Goal: Task Accomplishment & Management: Manage account settings

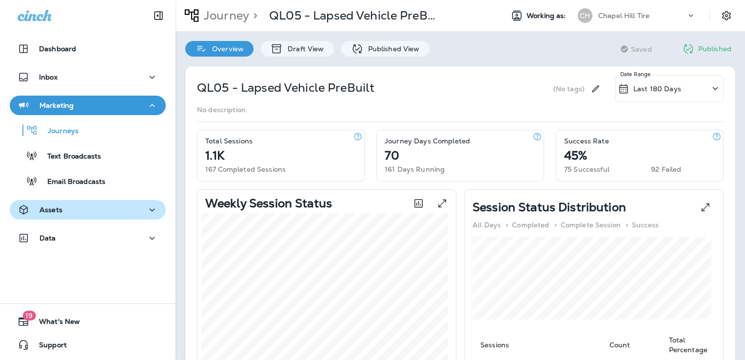
click at [83, 206] on div "Assets" at bounding box center [88, 210] width 141 height 12
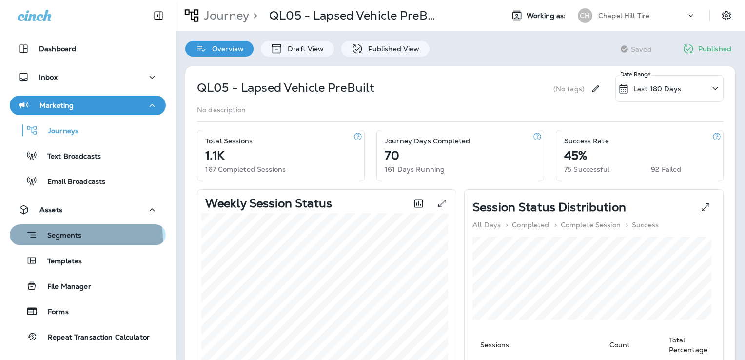
click at [67, 240] on p "Segments" at bounding box center [60, 236] width 44 height 10
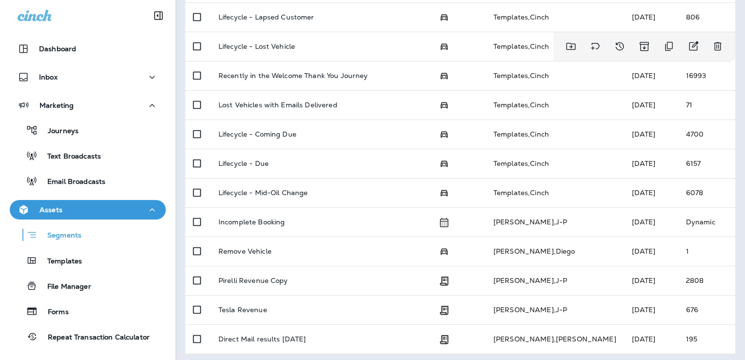
scroll to position [362, 0]
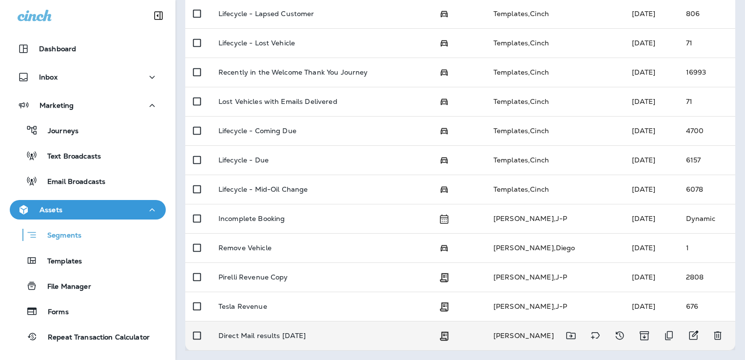
click at [274, 333] on p "Direct Mail results [DATE]" at bounding box center [263, 336] width 88 height 8
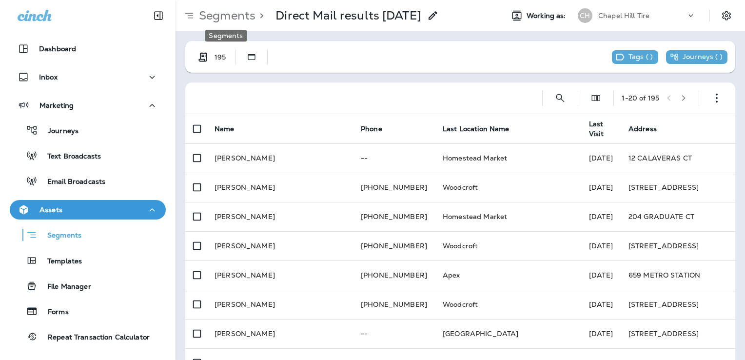
click at [235, 16] on p "Segments" at bounding box center [225, 15] width 60 height 15
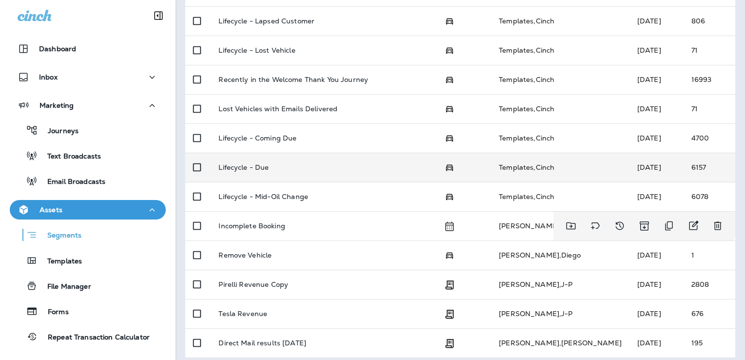
scroll to position [362, 0]
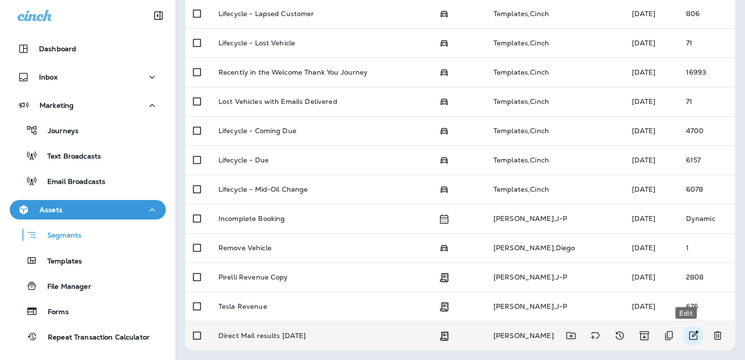
click at [688, 335] on icon "Edit" at bounding box center [694, 336] width 12 height 12
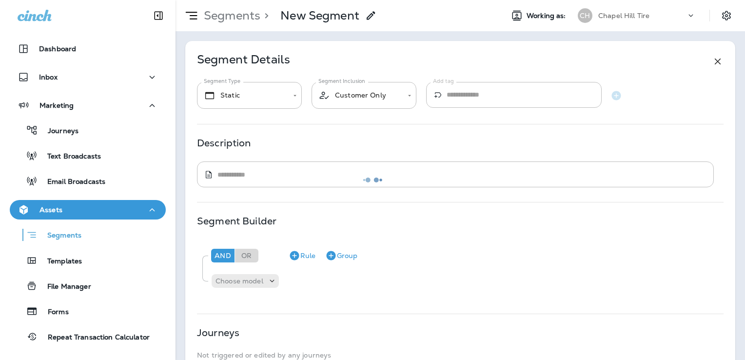
type input "**********"
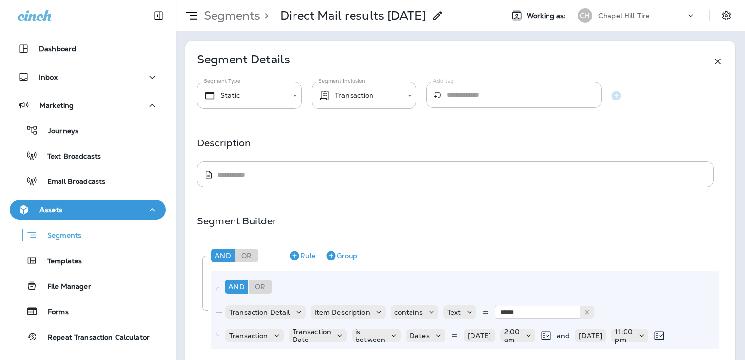
click at [435, 18] on icon at bounding box center [438, 16] width 12 height 12
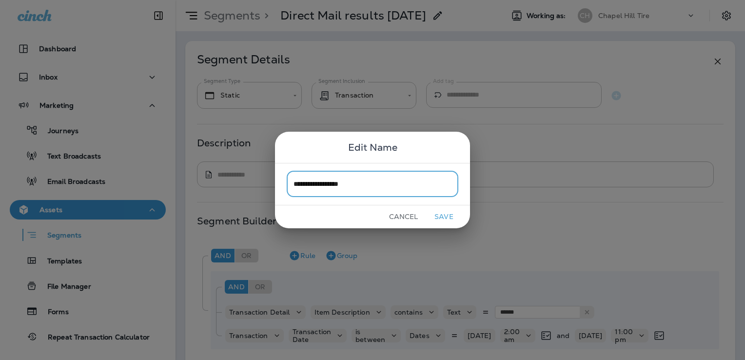
type input "**********"
click at [451, 214] on button "Save" at bounding box center [444, 216] width 37 height 15
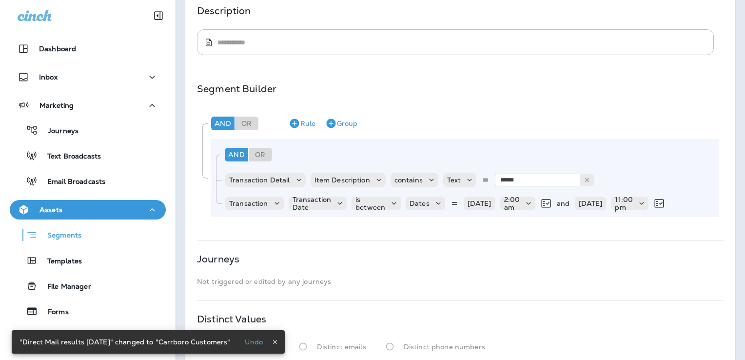
scroll to position [146, 0]
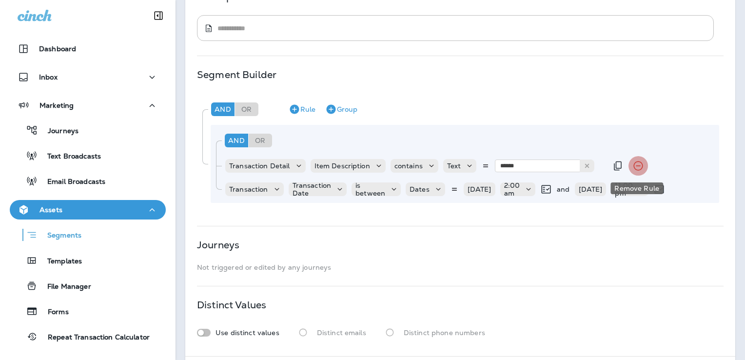
click at [633, 168] on icon "Remove Rule" at bounding box center [639, 166] width 12 height 12
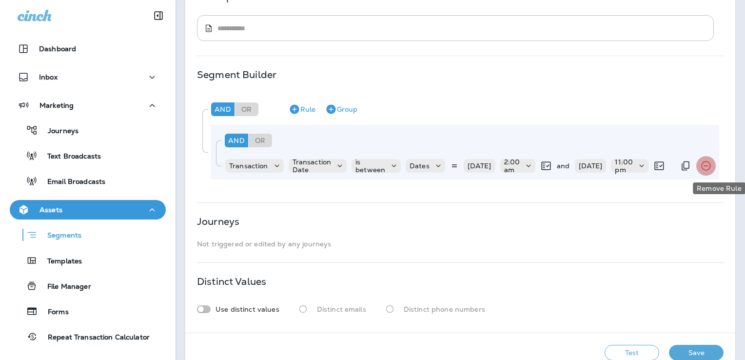
click at [712, 169] on icon "Remove Rule" at bounding box center [707, 166] width 12 height 12
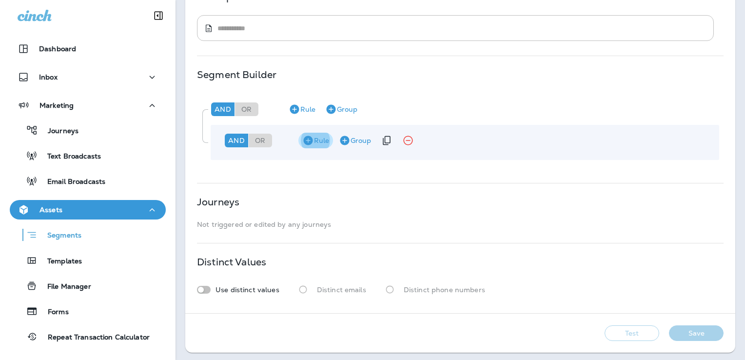
click at [309, 141] on icon "button" at bounding box center [308, 141] width 12 height 12
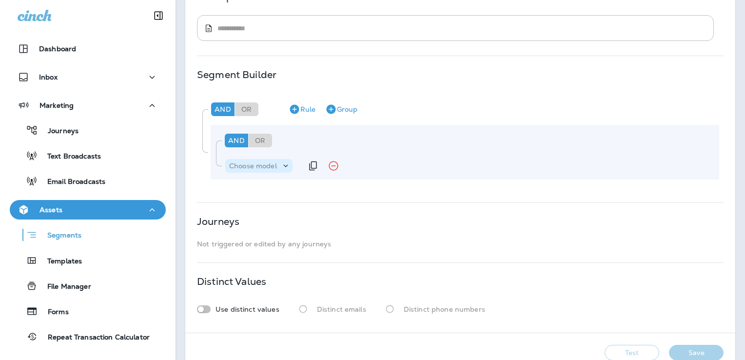
click at [285, 165] on icon at bounding box center [286, 166] width 10 height 10
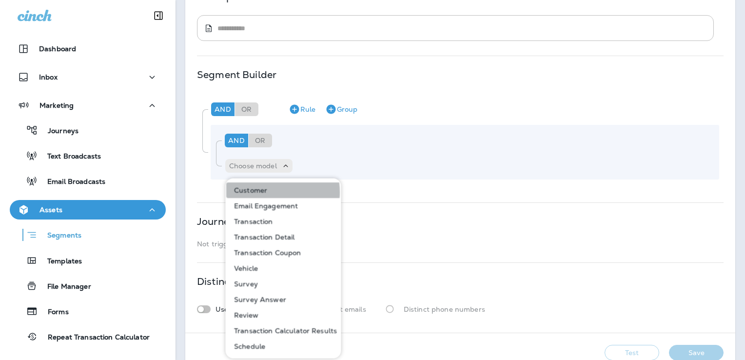
click at [267, 192] on button "Customer" at bounding box center [283, 190] width 115 height 16
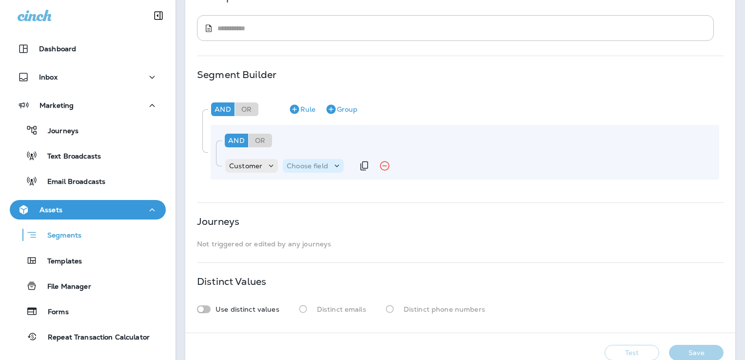
click at [334, 167] on icon at bounding box center [337, 166] width 10 height 10
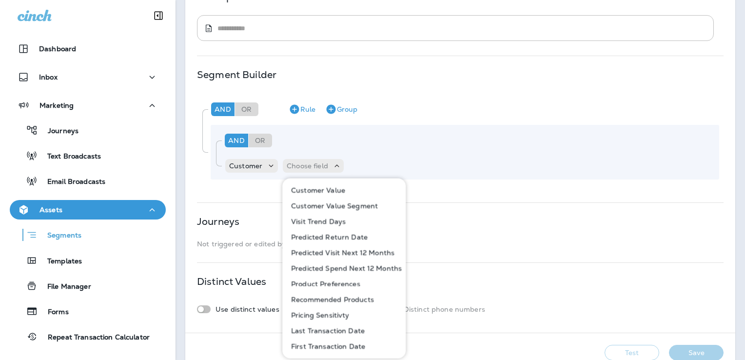
scroll to position [436, 0]
click at [349, 332] on p "Last Location Name" at bounding box center [322, 332] width 71 height 8
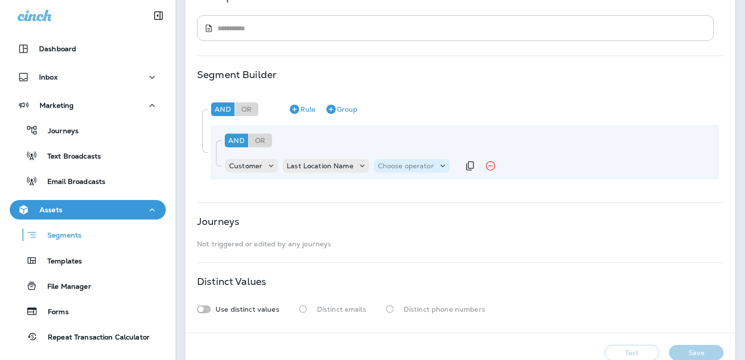
click at [394, 167] on p "Choose operator" at bounding box center [406, 166] width 56 height 8
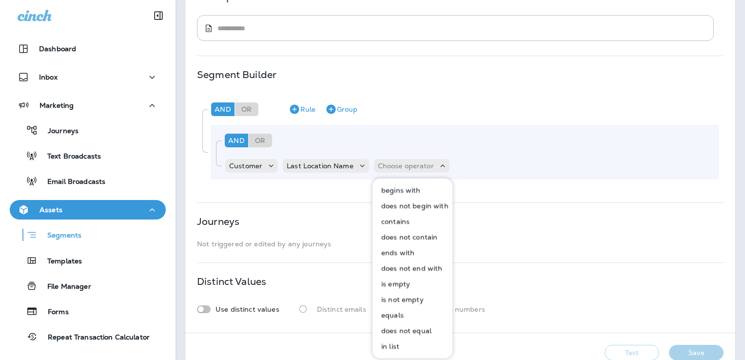
click at [413, 225] on button "contains" at bounding box center [413, 222] width 79 height 16
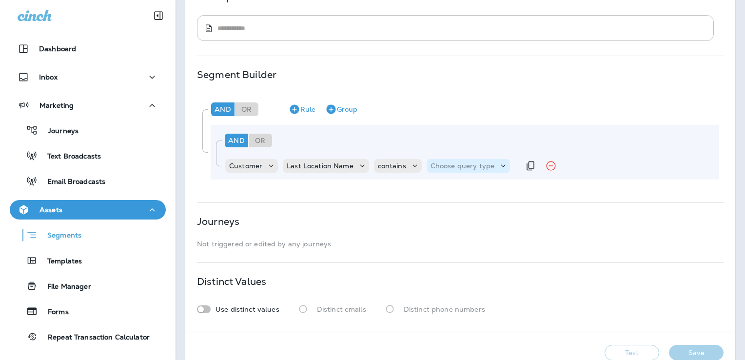
click at [445, 166] on p "Choose query type" at bounding box center [463, 166] width 64 height 8
click at [451, 186] on button "Text" at bounding box center [454, 190] width 56 height 16
click at [488, 165] on input "text" at bounding box center [528, 166] width 98 height 13
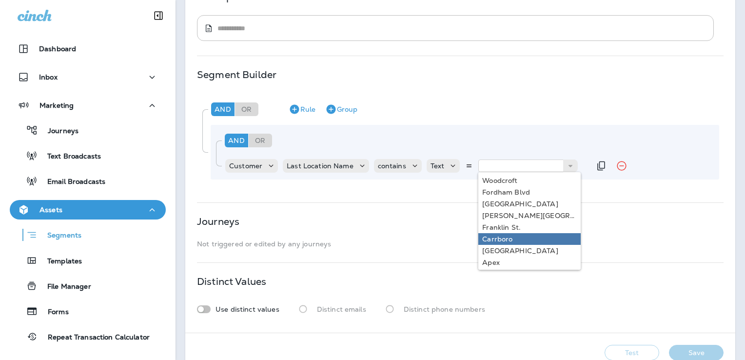
type input "********"
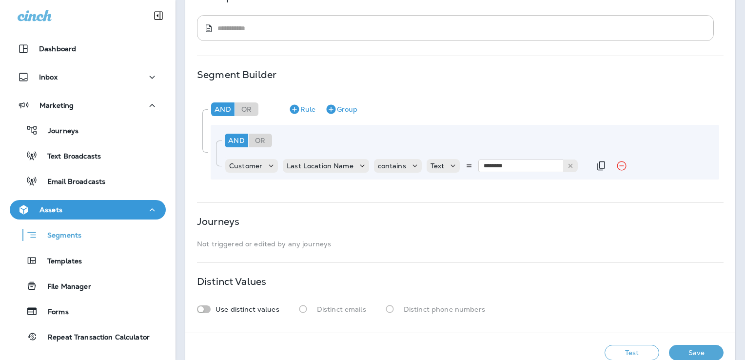
click at [542, 238] on div "**********" at bounding box center [460, 114] width 550 height 438
click at [296, 108] on icon "button" at bounding box center [294, 109] width 9 height 9
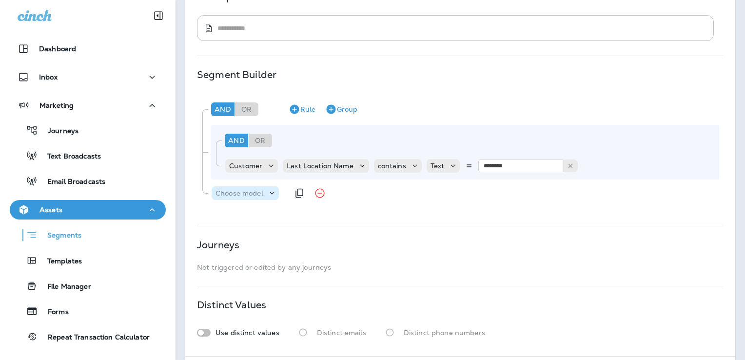
click at [273, 195] on icon at bounding box center [272, 193] width 10 height 10
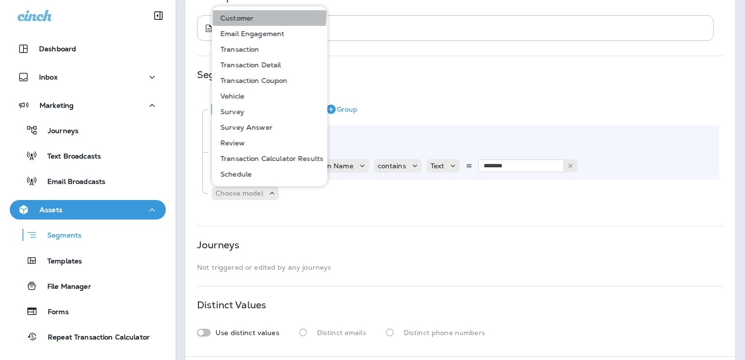
click at [235, 13] on button "Customer" at bounding box center [270, 18] width 115 height 16
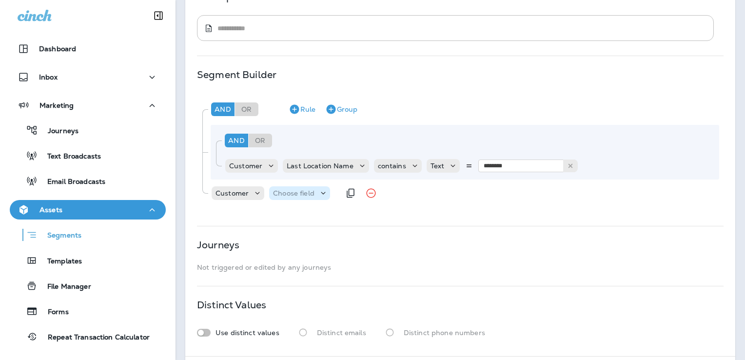
click at [324, 192] on use at bounding box center [323, 193] width 4 height 2
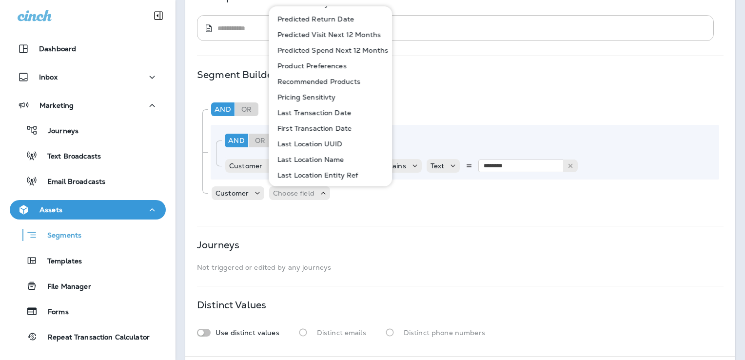
click at [302, 112] on p "Last Transaction Date" at bounding box center [313, 113] width 78 height 8
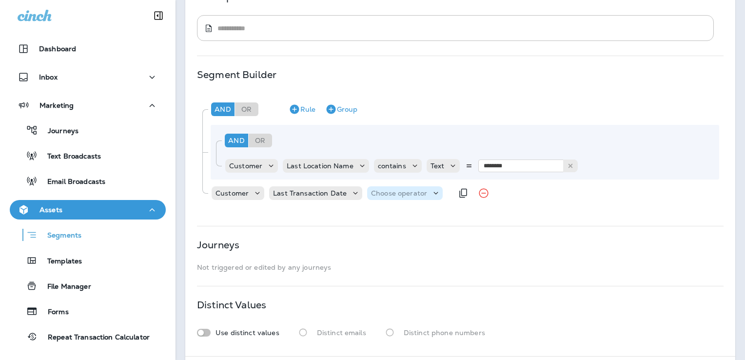
click at [422, 189] on p "Choose operator" at bounding box center [399, 193] width 56 height 8
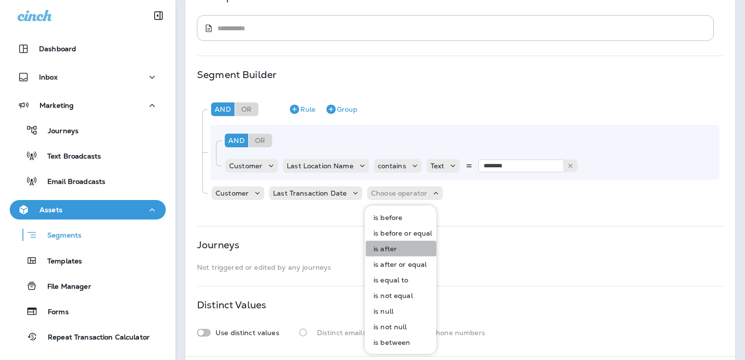
click at [422, 251] on button "is after" at bounding box center [401, 249] width 71 height 16
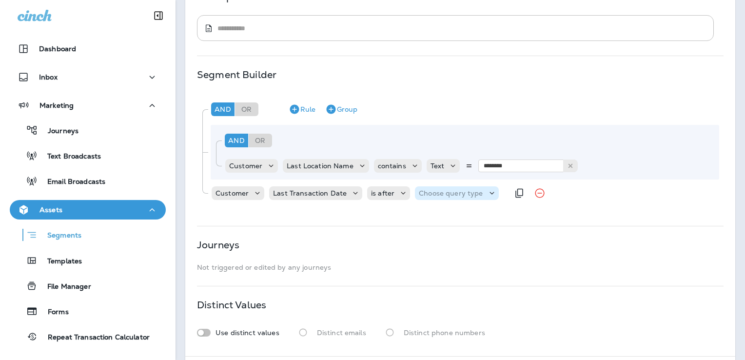
click at [487, 195] on icon at bounding box center [492, 193] width 10 height 10
click at [455, 221] on button "Date+Time" at bounding box center [441, 218] width 57 height 16
click at [503, 195] on p "Choose Date" at bounding box center [514, 193] width 43 height 8
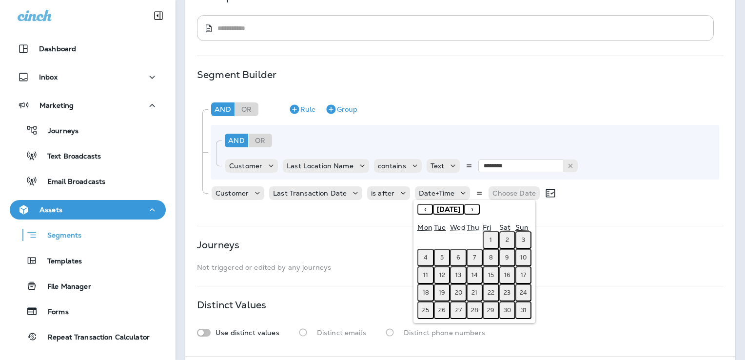
click at [427, 207] on button "‹" at bounding box center [426, 209] width 16 height 11
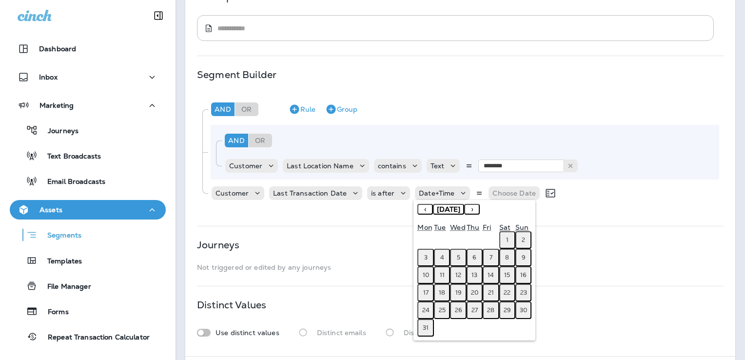
click at [427, 207] on button "‹" at bounding box center [426, 209] width 16 height 11
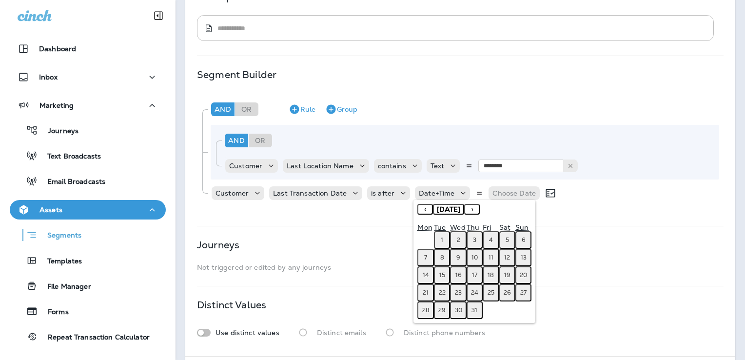
click at [427, 207] on button "‹" at bounding box center [426, 209] width 16 height 11
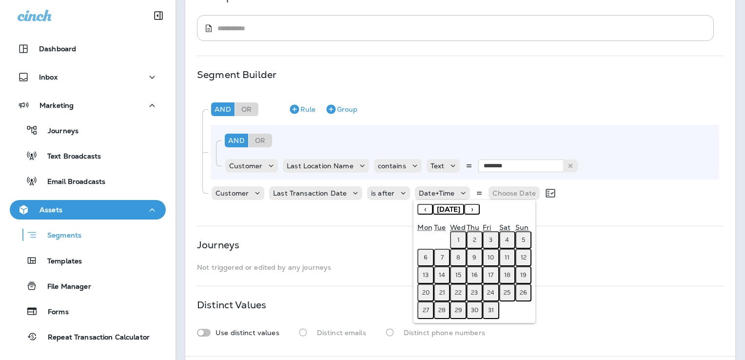
click at [427, 207] on button "‹" at bounding box center [426, 209] width 16 height 11
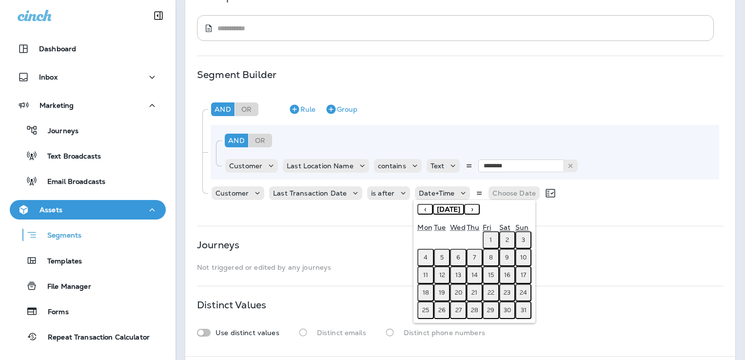
click at [427, 207] on button "‹" at bounding box center [426, 209] width 16 height 11
click at [444, 241] on button "1" at bounding box center [442, 240] width 16 height 18
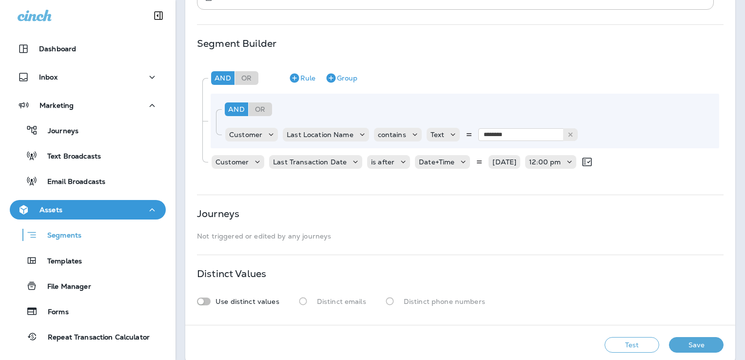
scroll to position [191, 0]
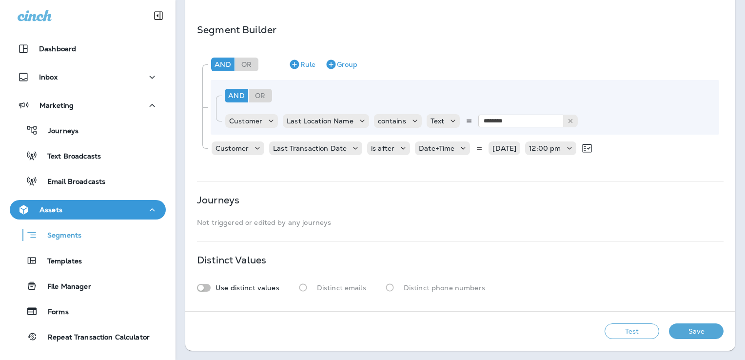
click at [627, 330] on button "Test" at bounding box center [632, 331] width 55 height 16
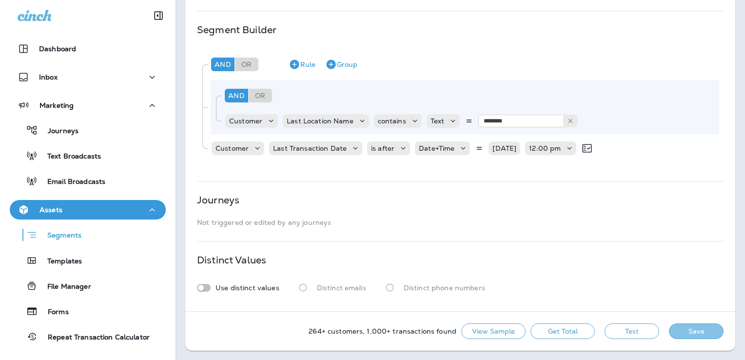
click at [691, 332] on button "Save" at bounding box center [696, 331] width 55 height 16
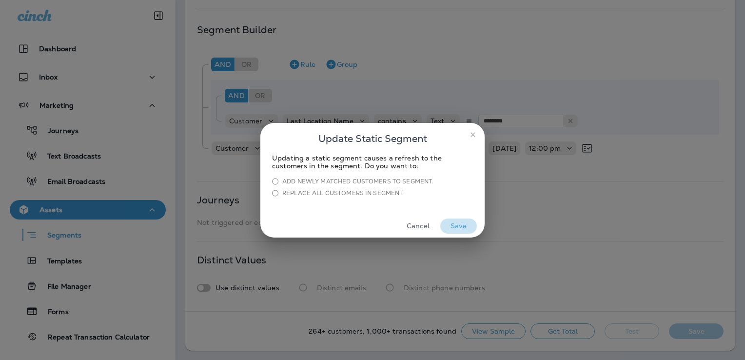
click at [457, 226] on button "Save" at bounding box center [459, 226] width 37 height 15
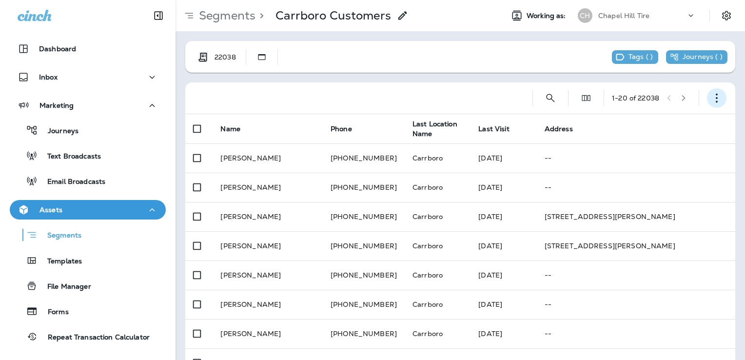
click at [712, 97] on icon "button" at bounding box center [717, 98] width 10 height 10
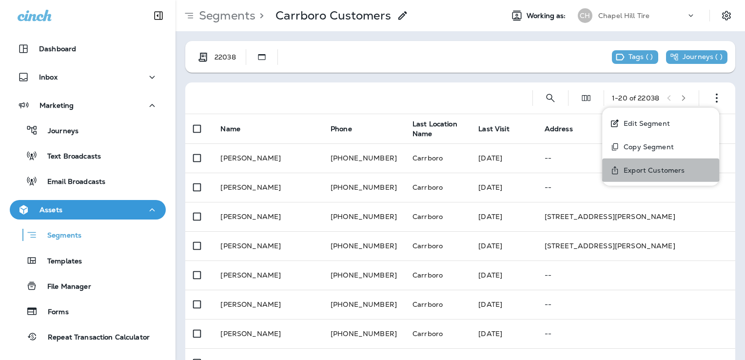
click at [662, 169] on p "Export Customers" at bounding box center [652, 170] width 65 height 8
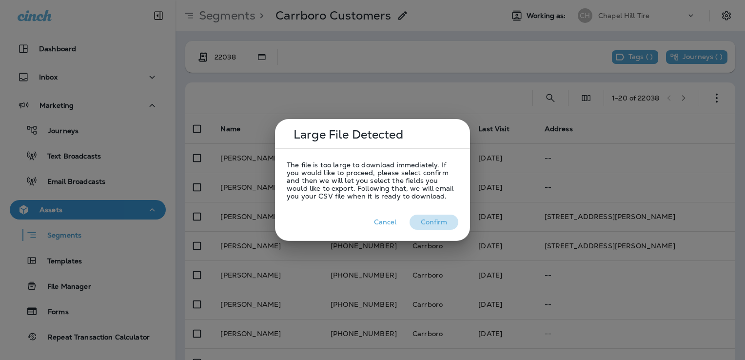
click at [429, 220] on button "Confirm" at bounding box center [434, 222] width 49 height 15
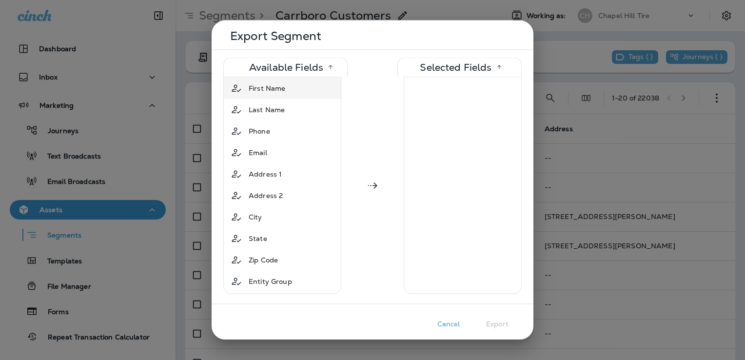
click at [279, 86] on span "First Name" at bounding box center [267, 88] width 37 height 10
click at [275, 91] on span "Last Name" at bounding box center [267, 88] width 36 height 10
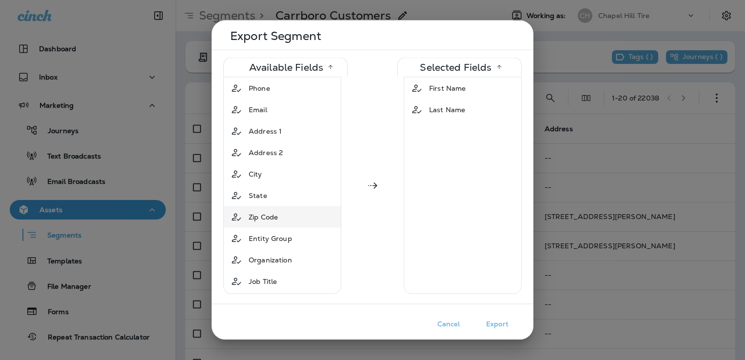
click at [273, 221] on span "Zip Code" at bounding box center [263, 217] width 29 height 10
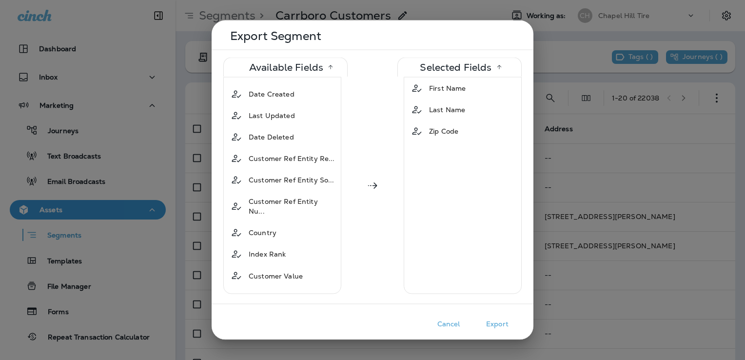
scroll to position [537, 0]
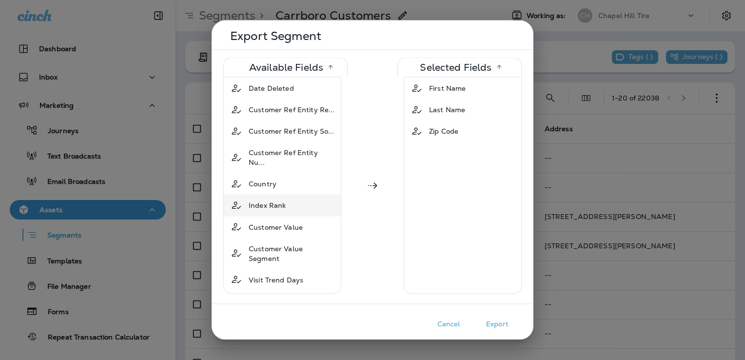
click at [275, 201] on span "Index Rank" at bounding box center [267, 206] width 37 height 10
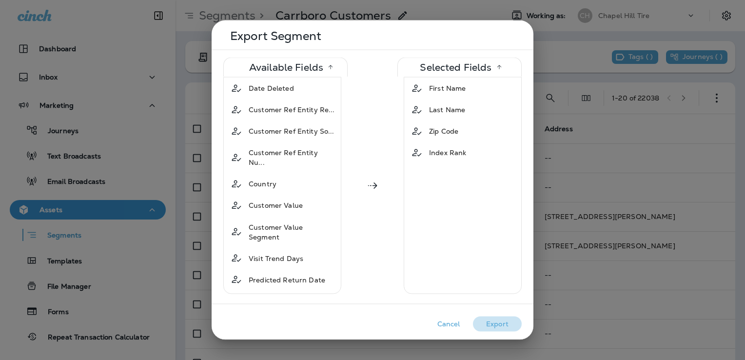
drag, startPoint x: 494, startPoint y: 325, endPoint x: 563, endPoint y: 335, distance: 70.0
click at [494, 325] on button "Export" at bounding box center [497, 324] width 49 height 15
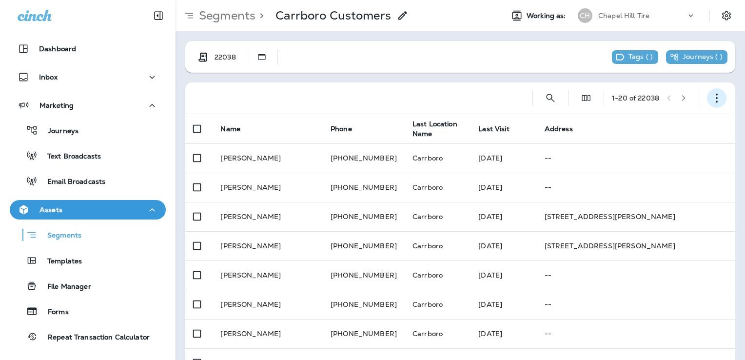
click at [716, 98] on use "button" at bounding box center [717, 98] width 2 height 9
click at [670, 171] on p "Export Customers" at bounding box center [652, 170] width 65 height 8
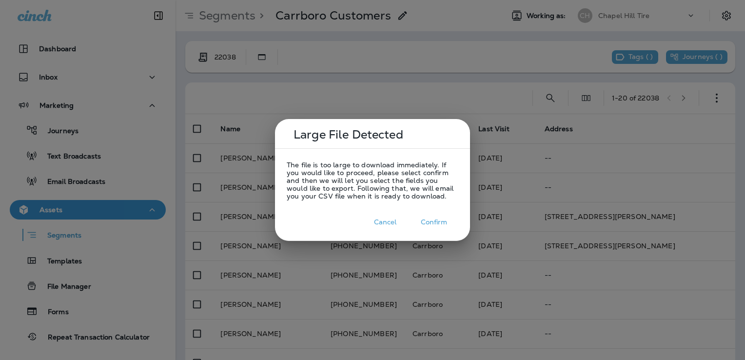
click at [427, 223] on button "Confirm" at bounding box center [434, 222] width 49 height 15
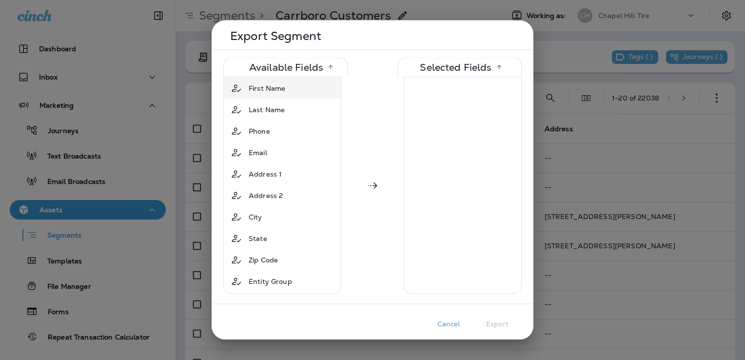
click at [278, 95] on div "First Name" at bounding box center [267, 89] width 44 height 18
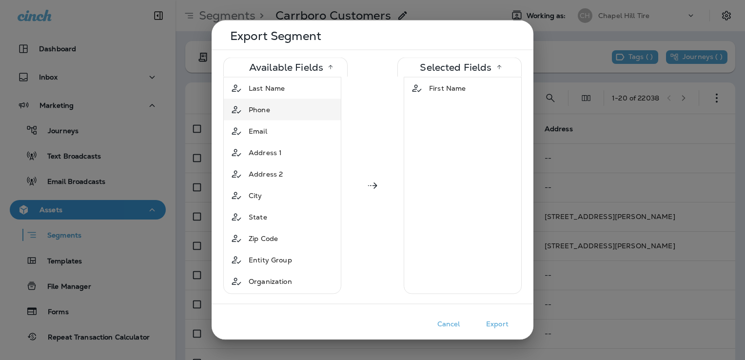
click at [270, 89] on span "Last Name" at bounding box center [267, 88] width 36 height 10
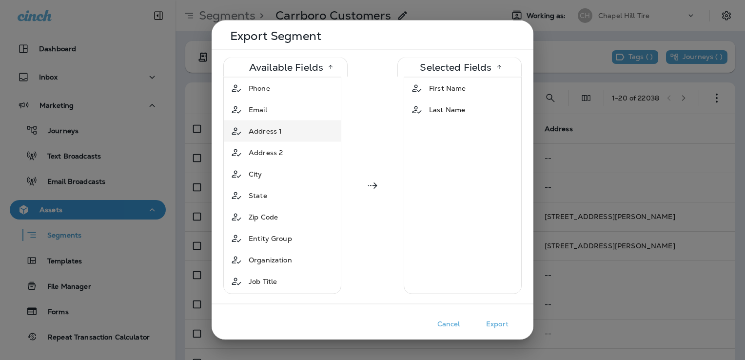
click at [280, 128] on span "Address 1" at bounding box center [265, 131] width 33 height 10
click at [268, 150] on div "City" at bounding box center [282, 153] width 113 height 18
click at [269, 157] on div "State" at bounding box center [258, 153] width 26 height 18
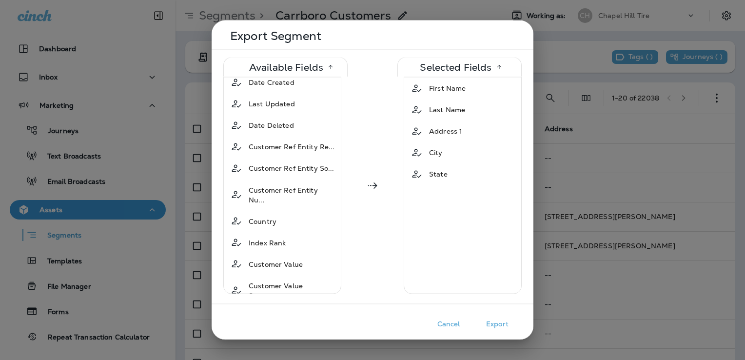
scroll to position [634, 0]
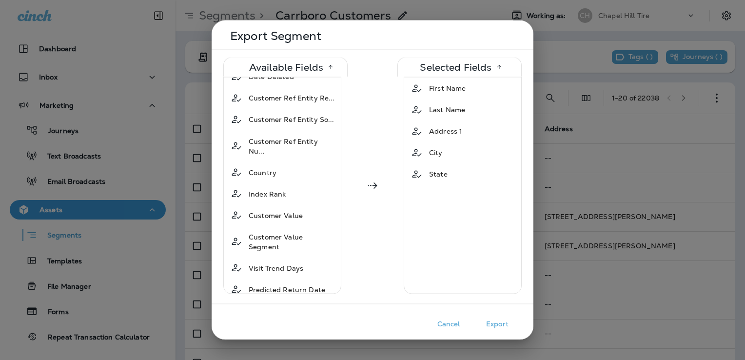
click at [255, 210] on span "Customer Value" at bounding box center [276, 215] width 54 height 10
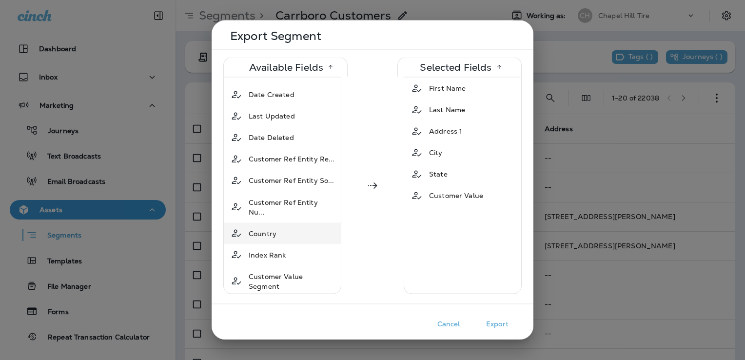
scroll to position [595, 0]
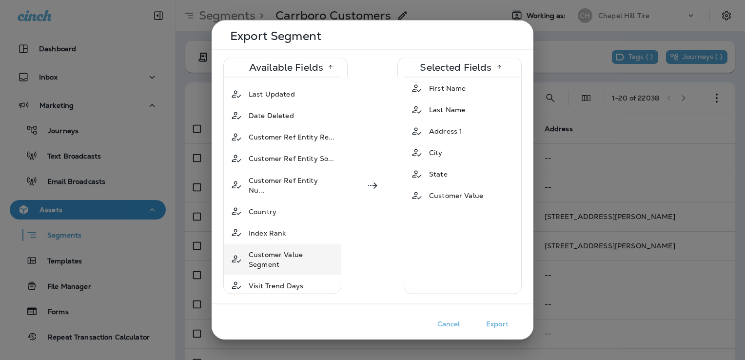
click at [295, 249] on span "Customer Value Segment" at bounding box center [292, 259] width 86 height 20
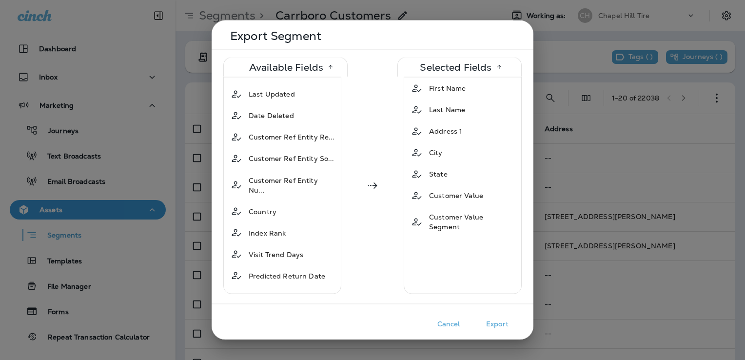
click at [501, 322] on button "Export" at bounding box center [497, 324] width 49 height 15
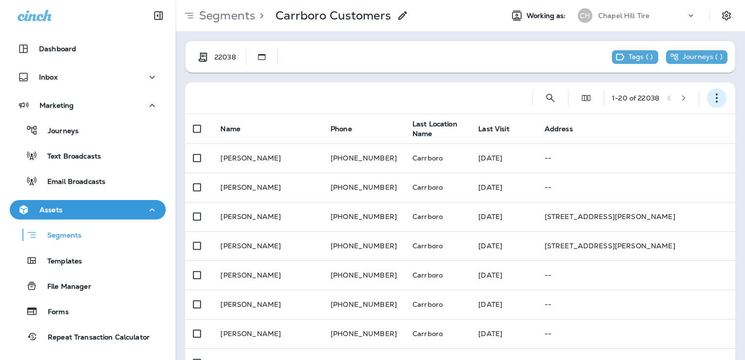
click at [712, 97] on icon "button" at bounding box center [717, 98] width 10 height 10
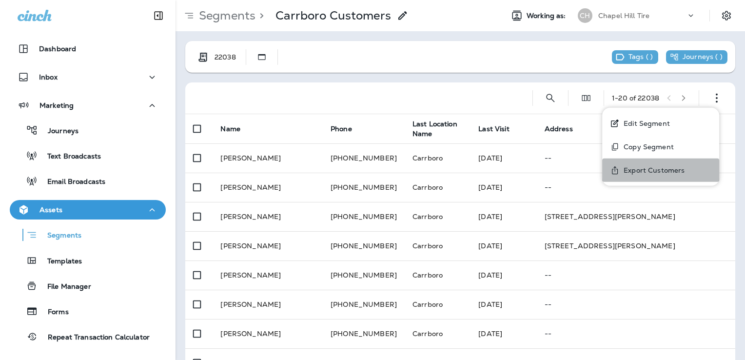
click at [652, 174] on p "Export Customers" at bounding box center [652, 170] width 65 height 8
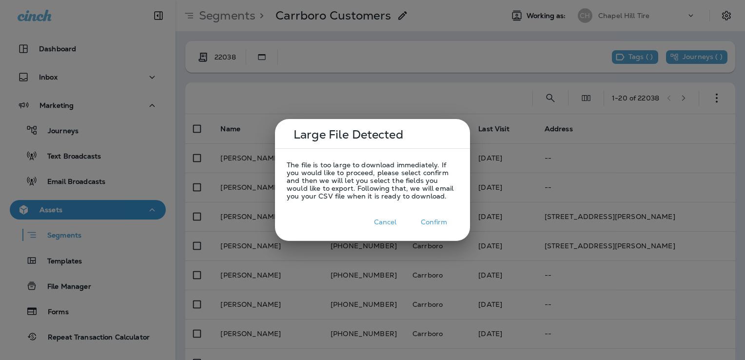
click at [418, 226] on button "Confirm" at bounding box center [434, 222] width 49 height 15
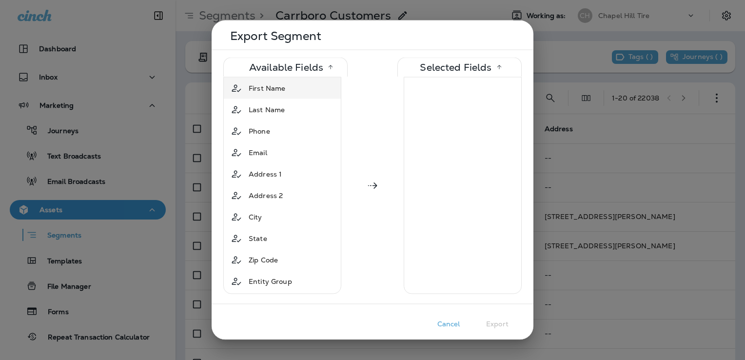
click at [279, 85] on span "First Name" at bounding box center [267, 88] width 37 height 10
click at [268, 91] on span "Last Name" at bounding box center [267, 88] width 36 height 10
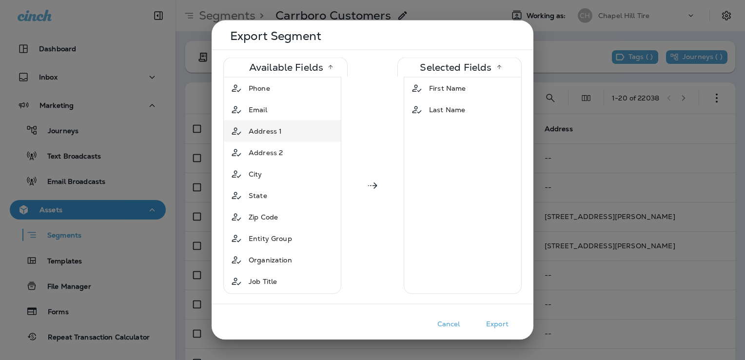
click at [274, 132] on span "Address 1" at bounding box center [265, 131] width 33 height 10
click at [274, 132] on span "Address 2" at bounding box center [266, 131] width 34 height 10
click at [272, 137] on div "City" at bounding box center [282, 131] width 113 height 18
click at [270, 134] on div "State" at bounding box center [258, 131] width 26 height 18
click at [270, 132] on span "Zip Code" at bounding box center [263, 131] width 29 height 10
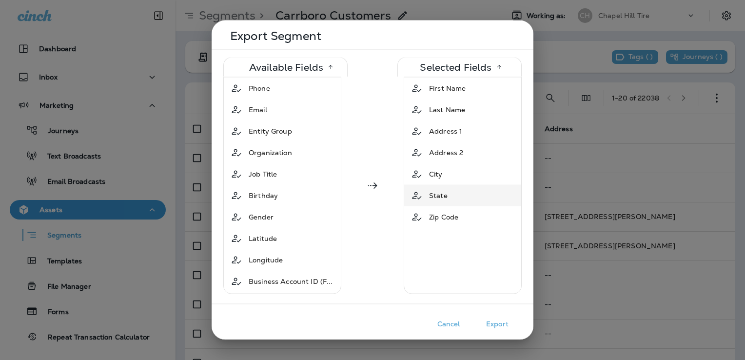
click at [437, 195] on span "State" at bounding box center [438, 196] width 19 height 10
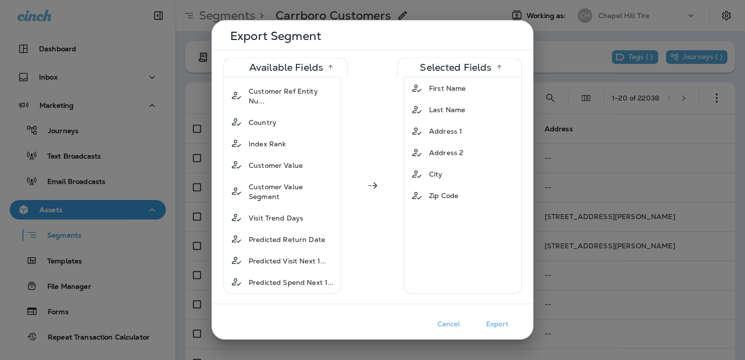
scroll to position [781, 0]
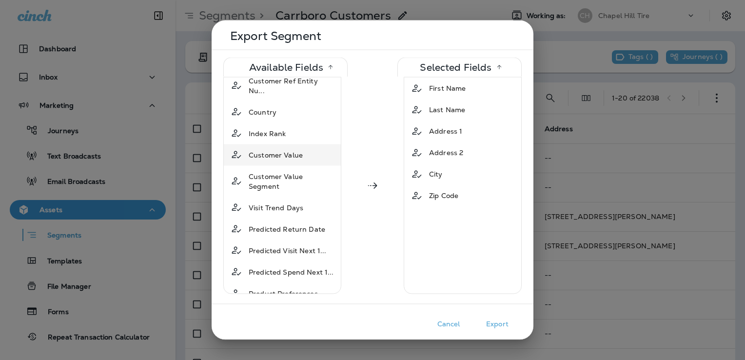
click at [274, 150] on span "Customer Value" at bounding box center [276, 155] width 54 height 10
click at [272, 150] on span "Customer Value Segment" at bounding box center [292, 160] width 86 height 20
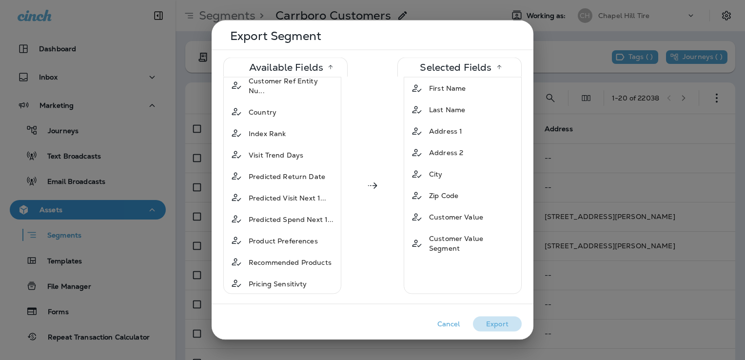
click at [491, 323] on button "Export" at bounding box center [497, 324] width 49 height 15
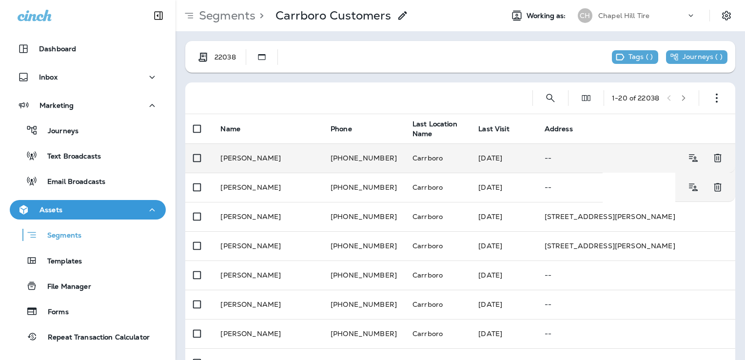
click at [241, 161] on td "[PERSON_NAME]" at bounding box center [268, 157] width 110 height 29
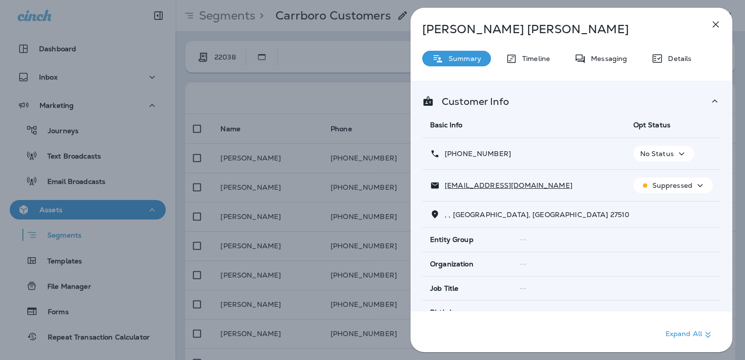
click at [322, 102] on div "[PERSON_NAME] Summary Timeline Messaging Details Customer Info Basic Info Opt S…" at bounding box center [372, 180] width 745 height 360
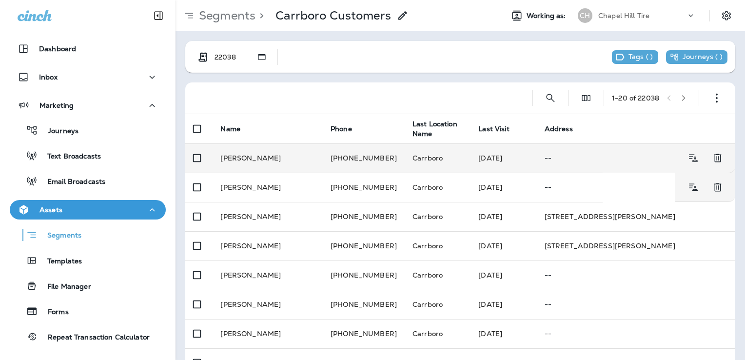
click at [249, 158] on td "[PERSON_NAME]" at bounding box center [268, 157] width 110 height 29
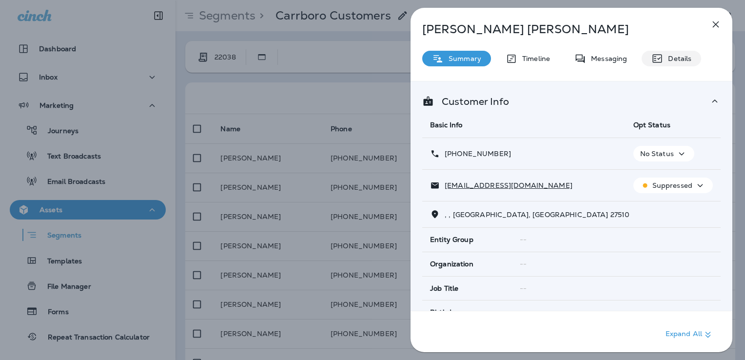
click at [671, 59] on p "Details" at bounding box center [677, 59] width 28 height 8
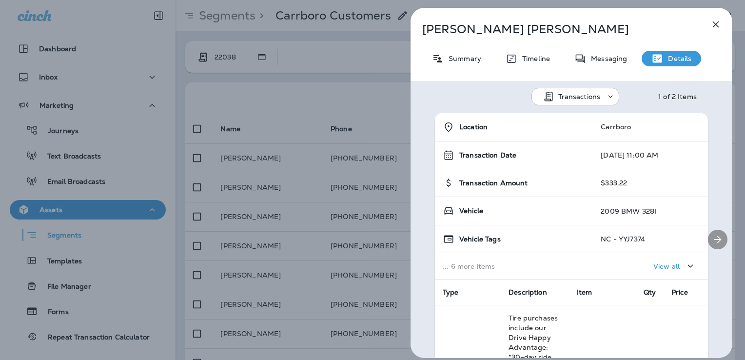
click at [715, 241] on icon "Next" at bounding box center [718, 240] width 12 height 12
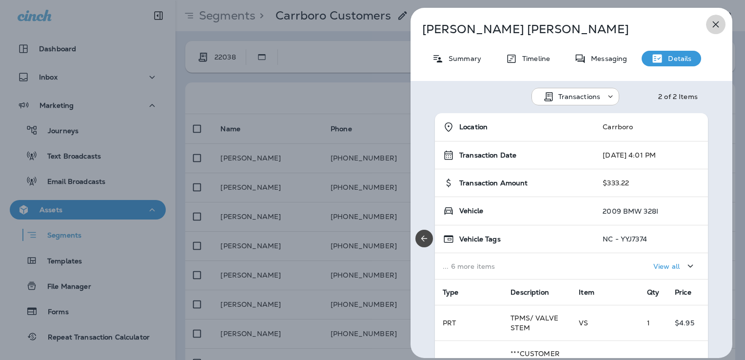
click at [711, 23] on icon "button" at bounding box center [716, 25] width 12 height 12
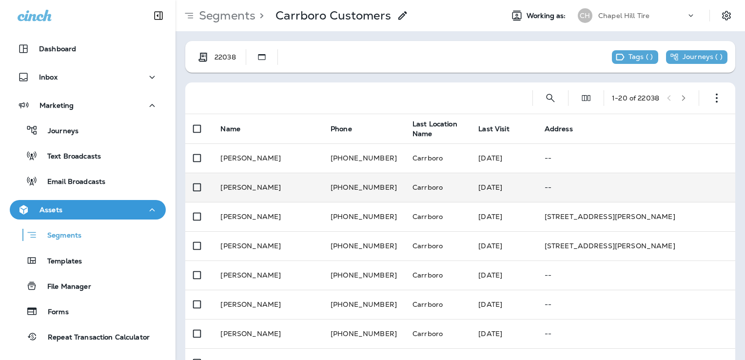
click at [537, 186] on td "--" at bounding box center [636, 187] width 199 height 29
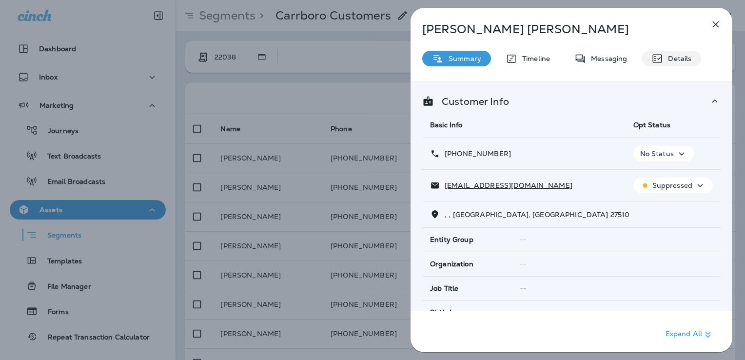
click at [667, 57] on p "Details" at bounding box center [677, 59] width 28 height 8
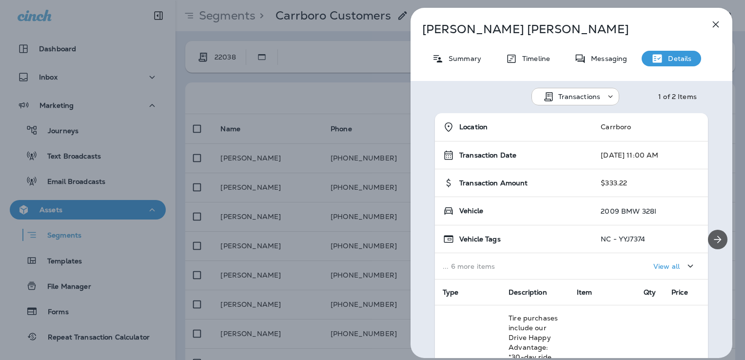
click at [712, 243] on icon "Next" at bounding box center [718, 240] width 12 height 12
click at [715, 24] on icon "button" at bounding box center [716, 24] width 6 height 6
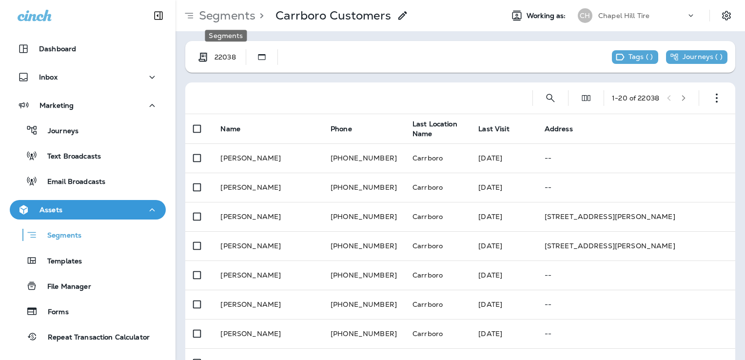
click at [238, 13] on p "Segments" at bounding box center [225, 15] width 60 height 15
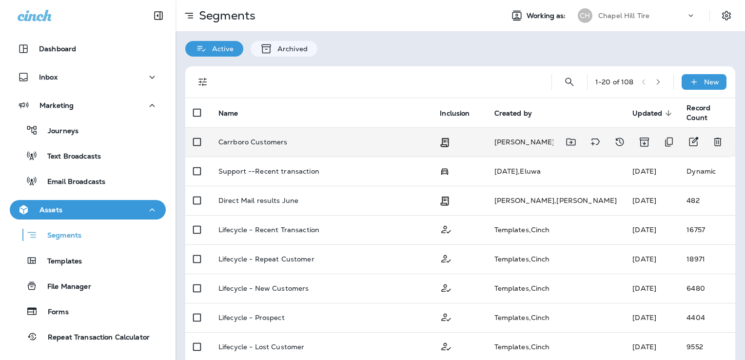
click at [403, 147] on td "Carrboro Customers" at bounding box center [321, 141] width 221 height 29
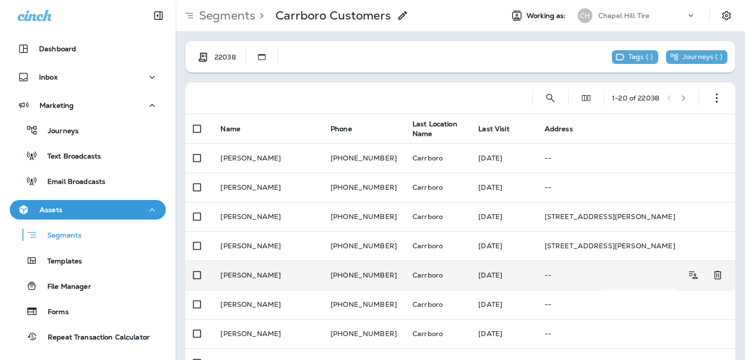
scroll to position [98, 0]
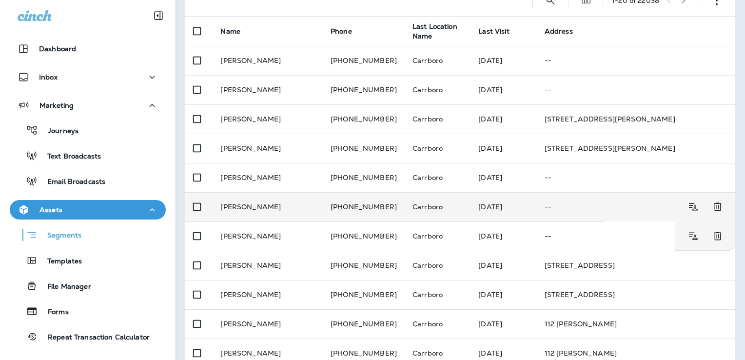
click at [275, 209] on td "[PERSON_NAME]" at bounding box center [268, 206] width 110 height 29
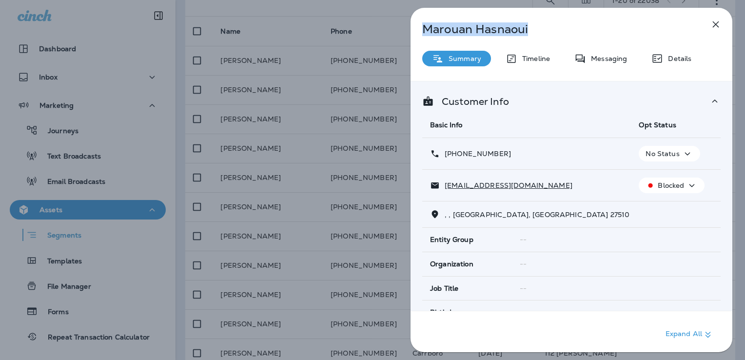
drag, startPoint x: 531, startPoint y: 29, endPoint x: 402, endPoint y: 25, distance: 128.9
click at [402, 25] on div "[PERSON_NAME] Summary Timeline Messaging Details Customer Info Basic Info Opt S…" at bounding box center [571, 180] width 347 height 360
copy p "[PERSON_NAME]"
click at [723, 24] on button "button" at bounding box center [716, 25] width 20 height 20
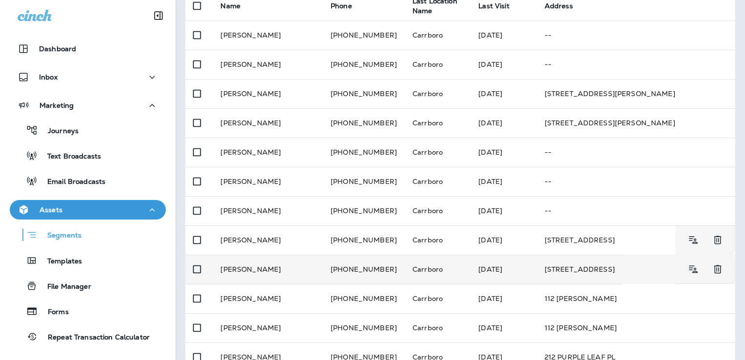
scroll to position [146, 0]
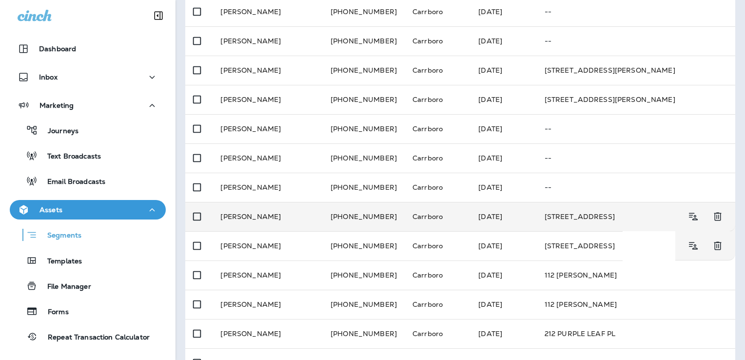
click at [265, 219] on td "[PERSON_NAME]" at bounding box center [268, 216] width 110 height 29
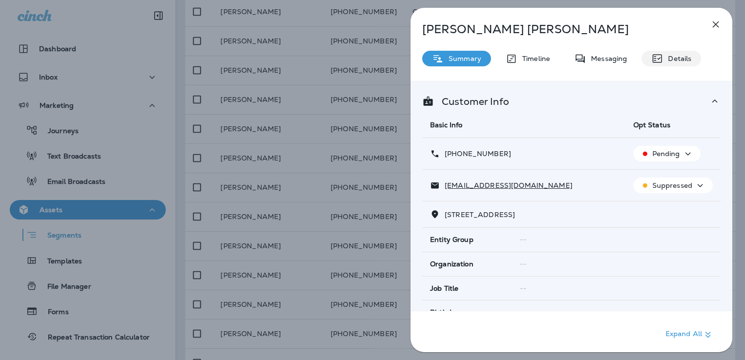
click at [662, 56] on icon at bounding box center [658, 59] width 12 height 12
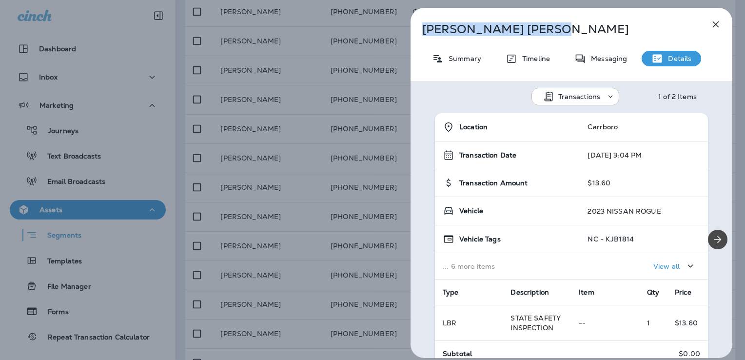
drag, startPoint x: 507, startPoint y: 29, endPoint x: 420, endPoint y: 32, distance: 87.9
click at [420, 32] on div "[PERSON_NAME]" at bounding box center [556, 29] width 290 height 14
copy p "[PERSON_NAME]"
